Goal: Task Accomplishment & Management: Complete application form

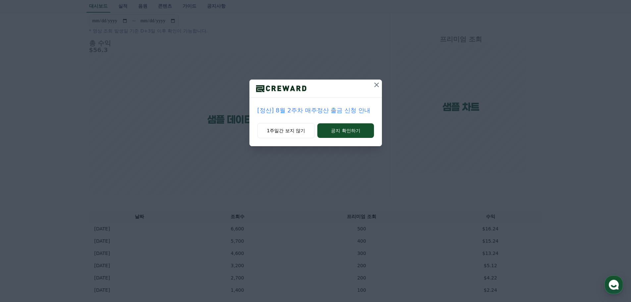
scroll to position [133, 0]
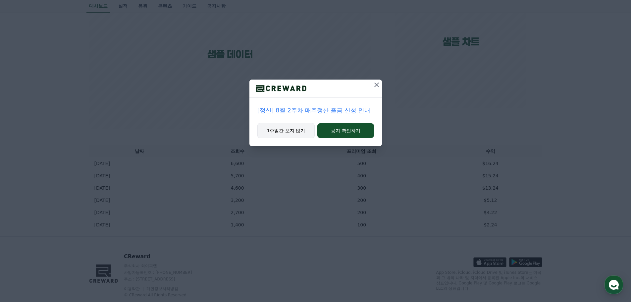
click at [289, 130] on button "1주일간 보지 않기" at bounding box center [287, 130] width 58 height 15
drag, startPoint x: 281, startPoint y: 135, endPoint x: 315, endPoint y: 157, distance: 40.6
click at [281, 135] on button "1주일간 보지 않기" at bounding box center [287, 130] width 58 height 15
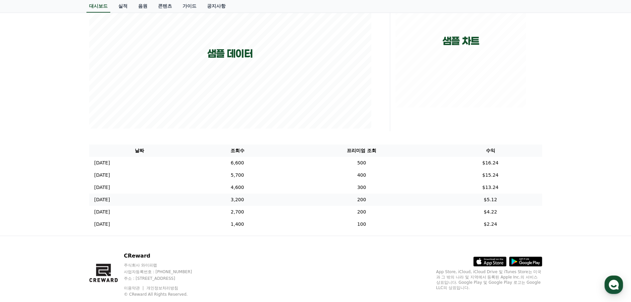
scroll to position [0, 0]
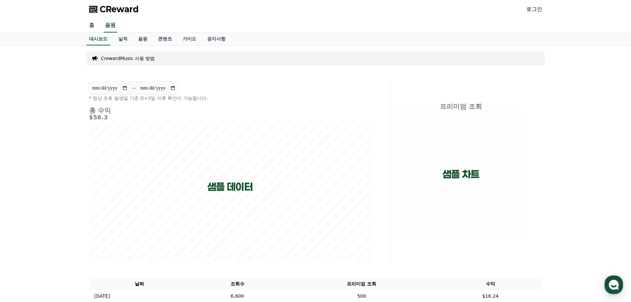
click at [532, 7] on link "로그인" at bounding box center [535, 9] width 16 height 8
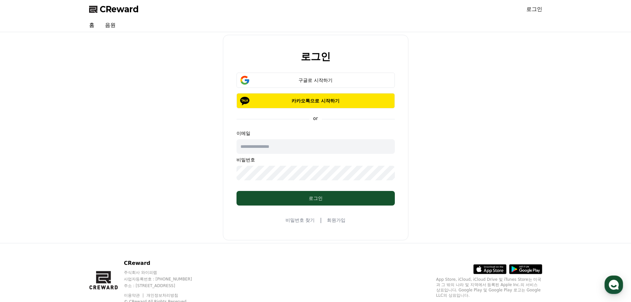
click at [328, 148] on input "text" at bounding box center [316, 146] width 158 height 15
click at [339, 78] on div "구글로 시작하기" at bounding box center [315, 80] width 139 height 7
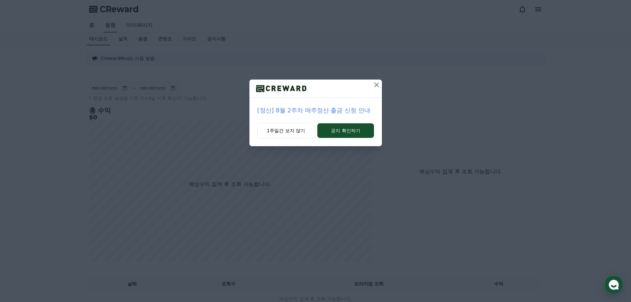
click at [379, 86] on icon at bounding box center [377, 85] width 8 height 8
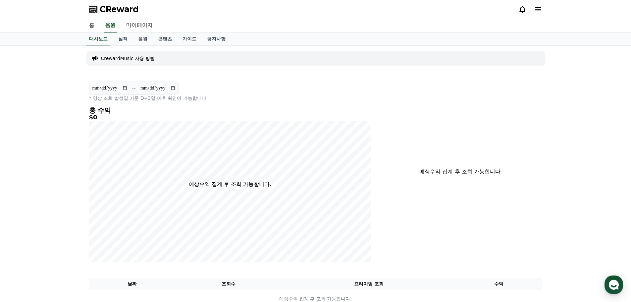
click at [379, 86] on div "**********" at bounding box center [239, 172] width 304 height 186
click at [317, 69] on div "**********" at bounding box center [316, 179] width 464 height 267
click at [145, 27] on link "마이페이지" at bounding box center [139, 26] width 37 height 14
click at [540, 8] on icon at bounding box center [539, 9] width 8 height 8
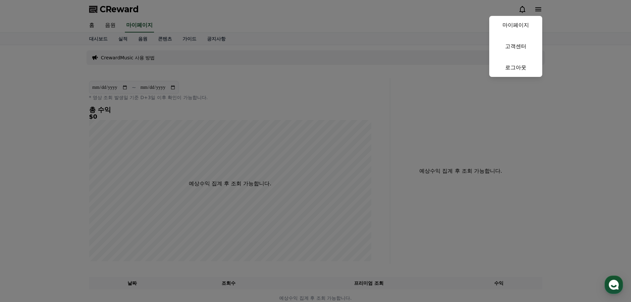
select select "**********"
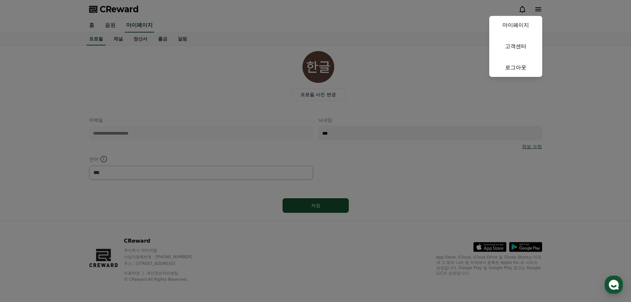
click at [408, 107] on button "close" at bounding box center [315, 151] width 631 height 302
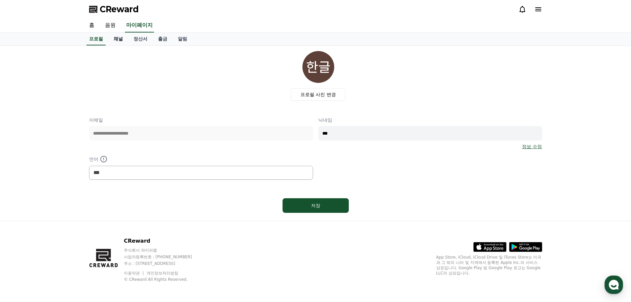
click at [112, 39] on link "채널" at bounding box center [118, 39] width 20 height 13
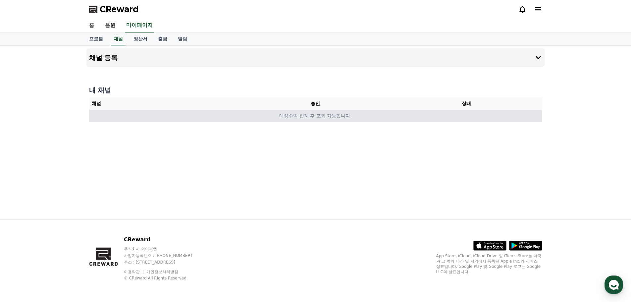
click at [161, 117] on td "예상수익 집계 후 조회 가능합니다." at bounding box center [315, 116] width 453 height 12
click at [395, 113] on td "예상수익 집계 후 조회 가능합니다." at bounding box center [315, 116] width 453 height 12
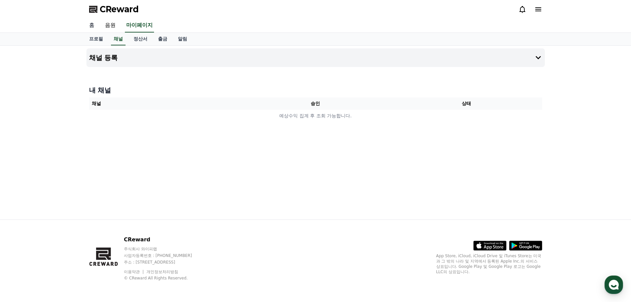
click at [90, 26] on link "홈" at bounding box center [92, 26] width 16 height 14
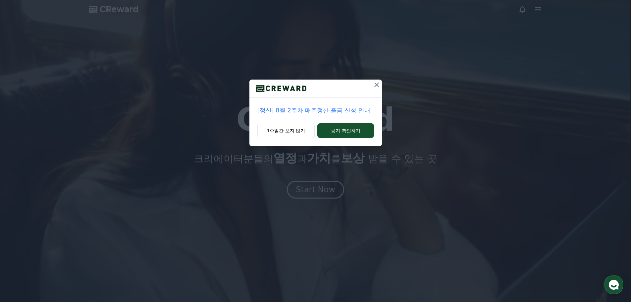
click at [383, 83] on div "[정산] 8월 2주차 매주정산 출금 신청 안내 1주일간 보지 않기 공지 확인하기" at bounding box center [315, 78] width 631 height 157
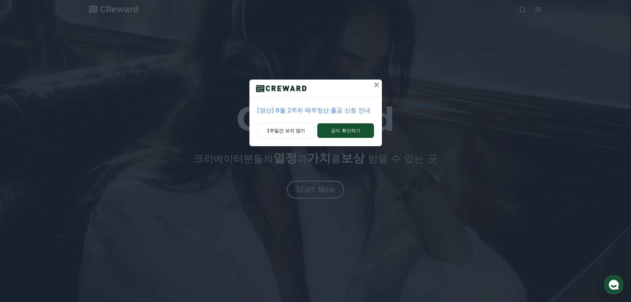
click at [376, 86] on icon at bounding box center [377, 85] width 8 height 8
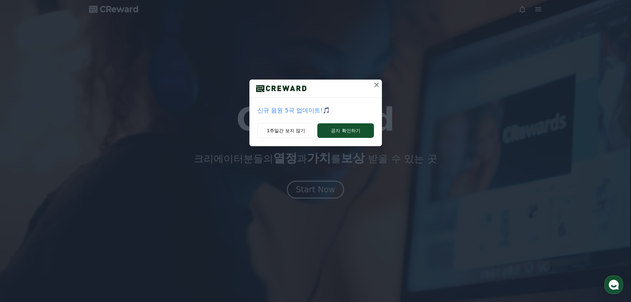
click at [376, 86] on icon at bounding box center [377, 85] width 5 height 5
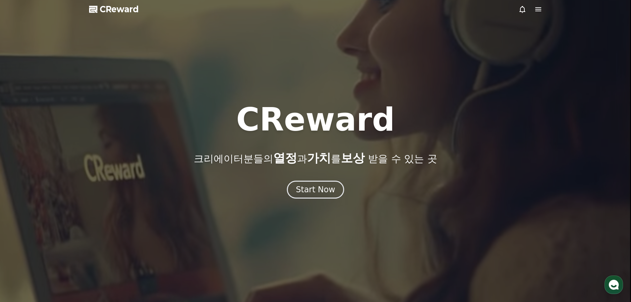
click at [539, 9] on icon at bounding box center [539, 9] width 6 height 4
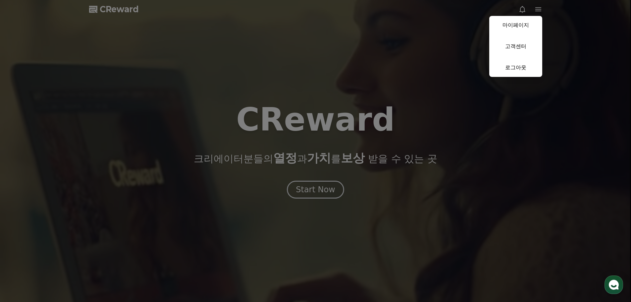
click at [307, 138] on button "close" at bounding box center [315, 151] width 631 height 302
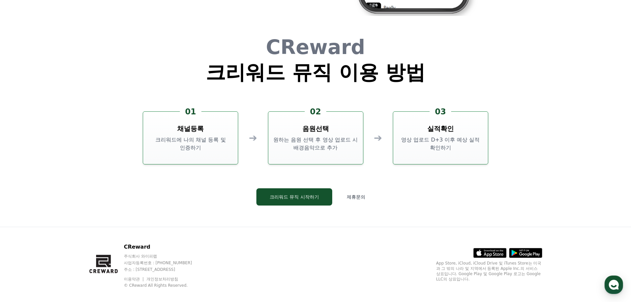
scroll to position [1796, 0]
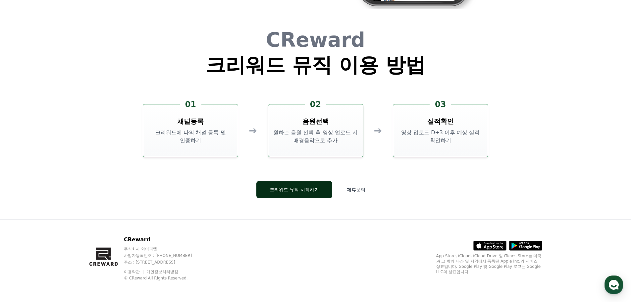
click at [311, 198] on link "크리워드 뮤직 시작하기" at bounding box center [295, 189] width 76 height 17
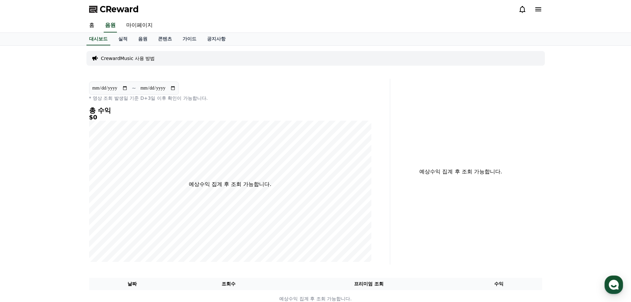
click at [130, 58] on p "CrewardMusic 사용 방법" at bounding box center [128, 58] width 54 height 7
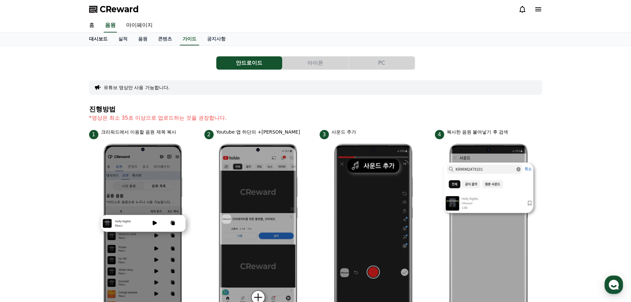
click at [102, 42] on link "대시보드" at bounding box center [98, 39] width 29 height 13
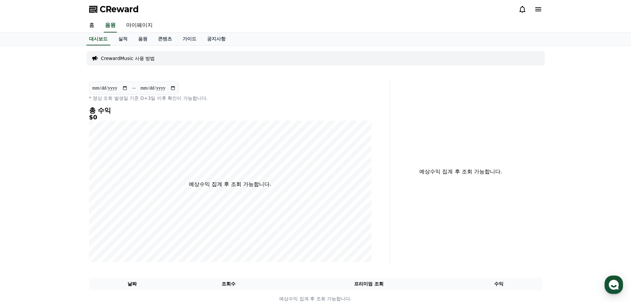
click at [537, 9] on icon at bounding box center [539, 9] width 8 height 8
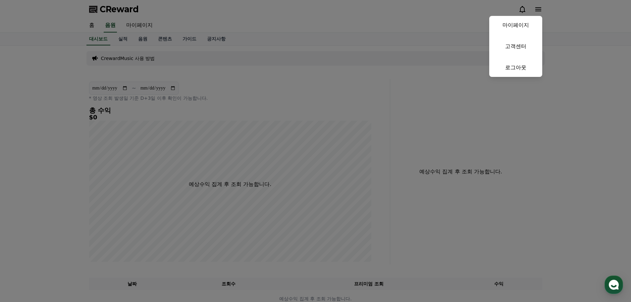
click at [325, 71] on button "close" at bounding box center [315, 151] width 631 height 302
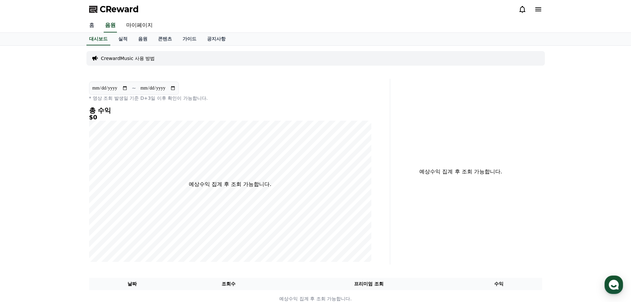
click at [92, 29] on link "홈" at bounding box center [92, 26] width 16 height 14
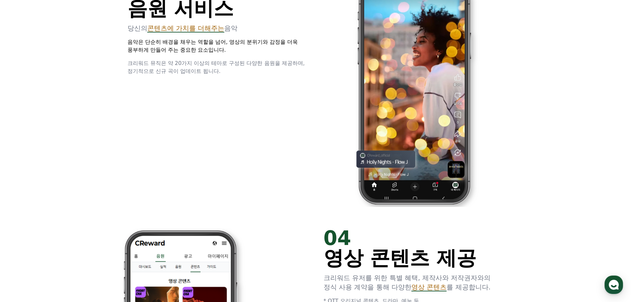
scroll to position [1193, 0]
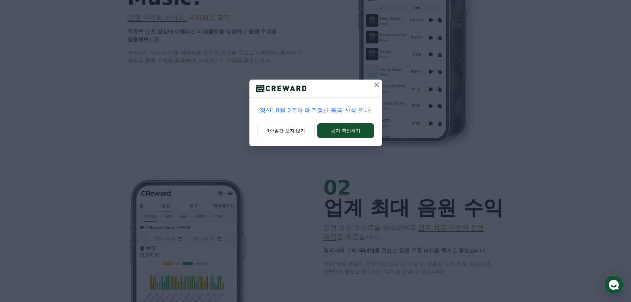
scroll to position [265, 0]
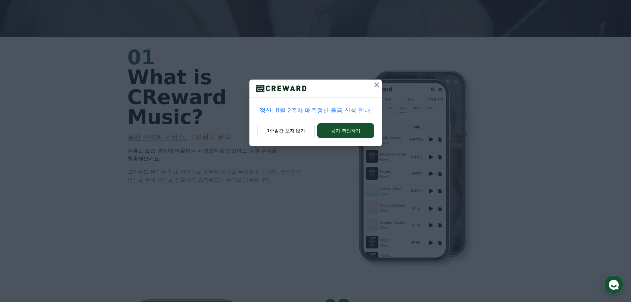
drag, startPoint x: 333, startPoint y: 107, endPoint x: 343, endPoint y: 115, distance: 13.2
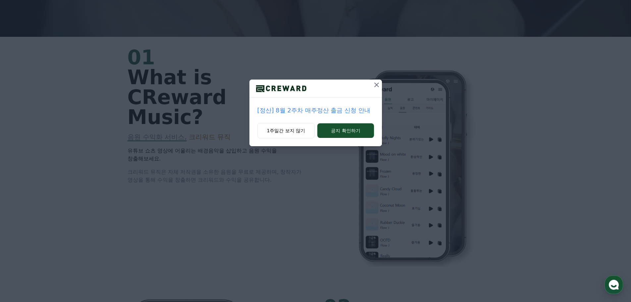
click at [333, 106] on p "[정산] 8월 2주차 매주정산 출금 신청 안내" at bounding box center [316, 110] width 117 height 9
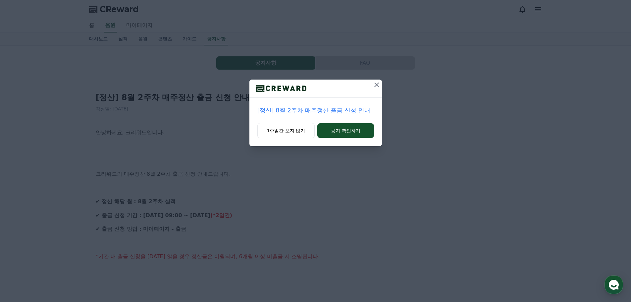
click at [337, 112] on p "[정산] 8월 2주차 매주정산 출금 신청 안내" at bounding box center [316, 110] width 117 height 9
click at [373, 89] on button at bounding box center [377, 85] width 11 height 11
click at [376, 87] on icon at bounding box center [377, 85] width 8 height 8
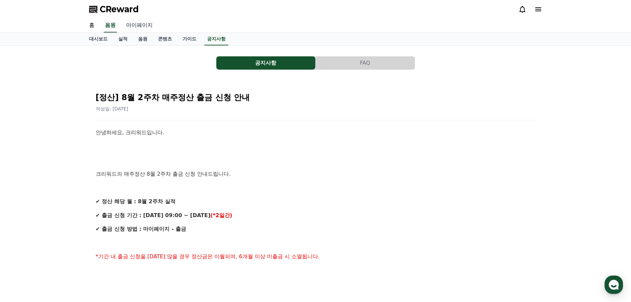
click at [145, 21] on link "마이페이지" at bounding box center [139, 26] width 37 height 14
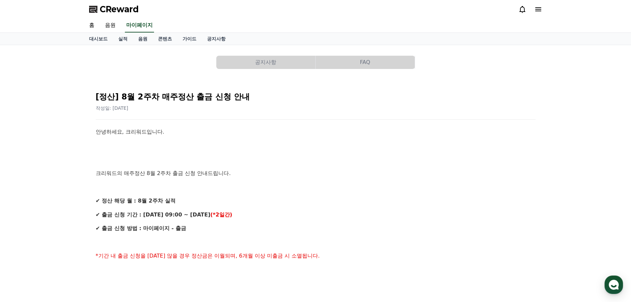
select select "**********"
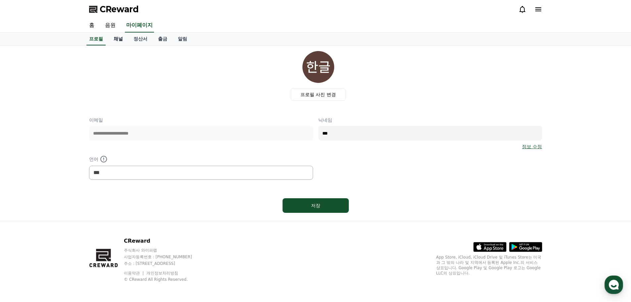
click at [122, 41] on link "채널" at bounding box center [118, 39] width 20 height 13
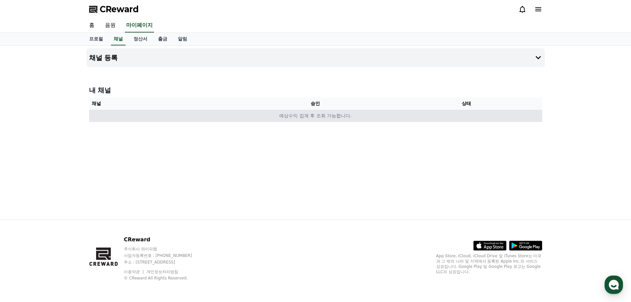
click at [317, 117] on td "예상수익 집계 후 조회 가능합니다." at bounding box center [315, 116] width 453 height 12
click at [317, 118] on td "예상수익 집계 후 조회 가능합니다." at bounding box center [315, 116] width 453 height 12
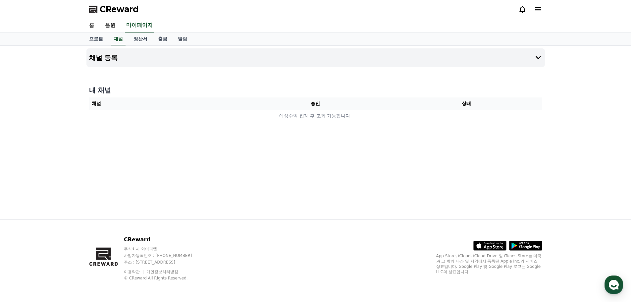
click at [315, 101] on th "승인" at bounding box center [315, 103] width 151 height 12
click at [302, 66] on button "채널 등록" at bounding box center [316, 57] width 459 height 19
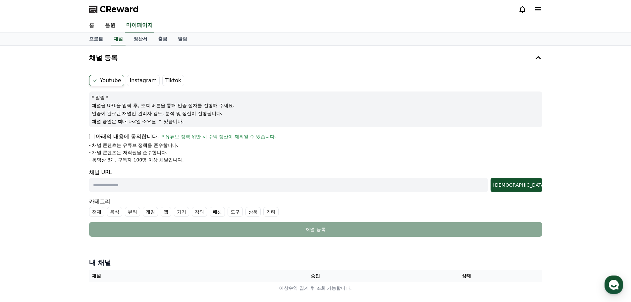
click at [109, 80] on label "Youtube" at bounding box center [106, 80] width 35 height 11
click at [139, 187] on input "text" at bounding box center [288, 185] width 399 height 15
paste input "**********"
type input "**********"
click at [95, 136] on div "아래의 내용에 동의합니다. * 유튜브 정책 위반 시 수익 정산이 제외될 수 있습니다." at bounding box center [315, 137] width 453 height 8
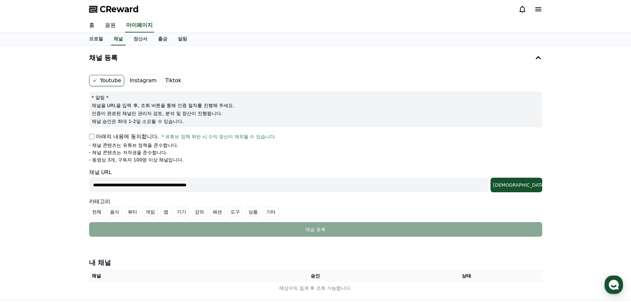
click at [96, 135] on span "아래의 내용에 동의합니다." at bounding box center [127, 137] width 63 height 8
click at [537, 187] on div "[DEMOGRAPHIC_DATA]" at bounding box center [517, 185] width 46 height 7
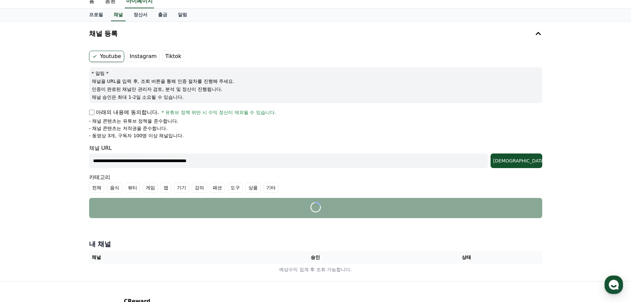
scroll to position [86, 0]
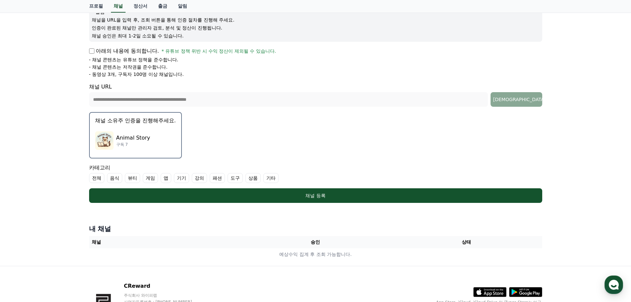
click at [275, 181] on label "기타" at bounding box center [271, 178] width 15 height 10
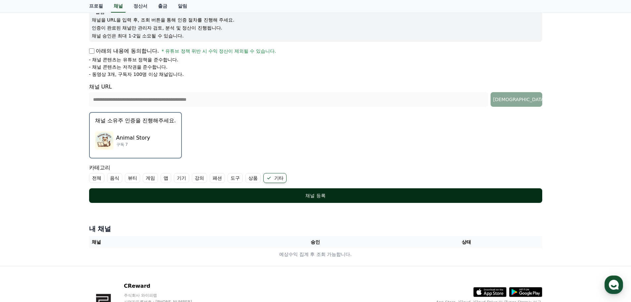
click at [288, 193] on div "채널 등록" at bounding box center [315, 195] width 427 height 7
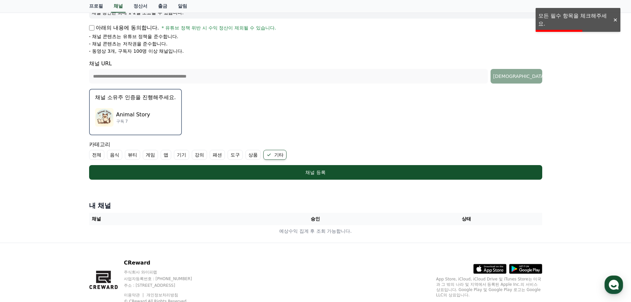
scroll to position [119, 0]
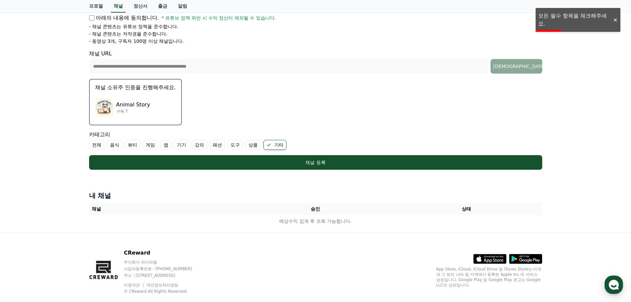
click at [276, 144] on label "기타" at bounding box center [275, 145] width 23 height 10
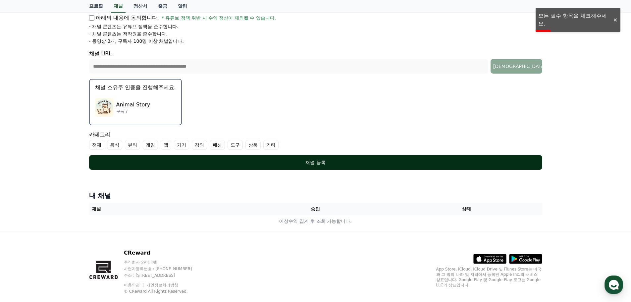
click at [290, 158] on button "채널 등록" at bounding box center [315, 162] width 453 height 15
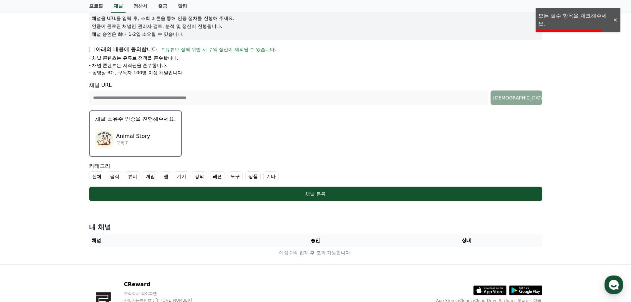
scroll to position [86, 0]
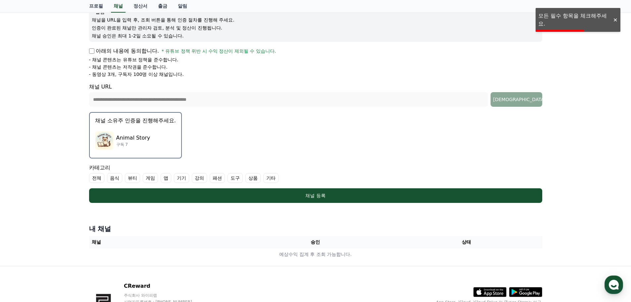
click at [146, 142] on p "구독 7" at bounding box center [133, 144] width 34 height 5
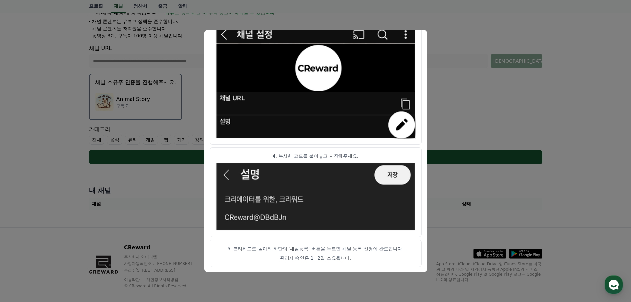
scroll to position [132, 0]
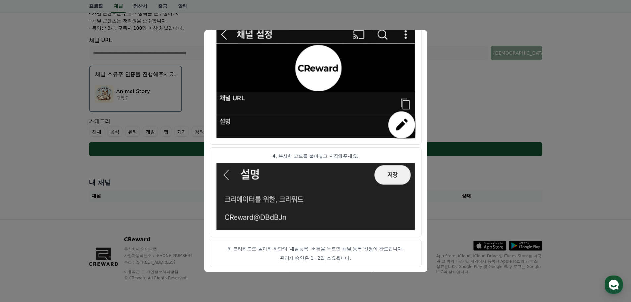
click at [506, 109] on button "close modal" at bounding box center [315, 151] width 631 height 302
